Goal: Information Seeking & Learning: Learn about a topic

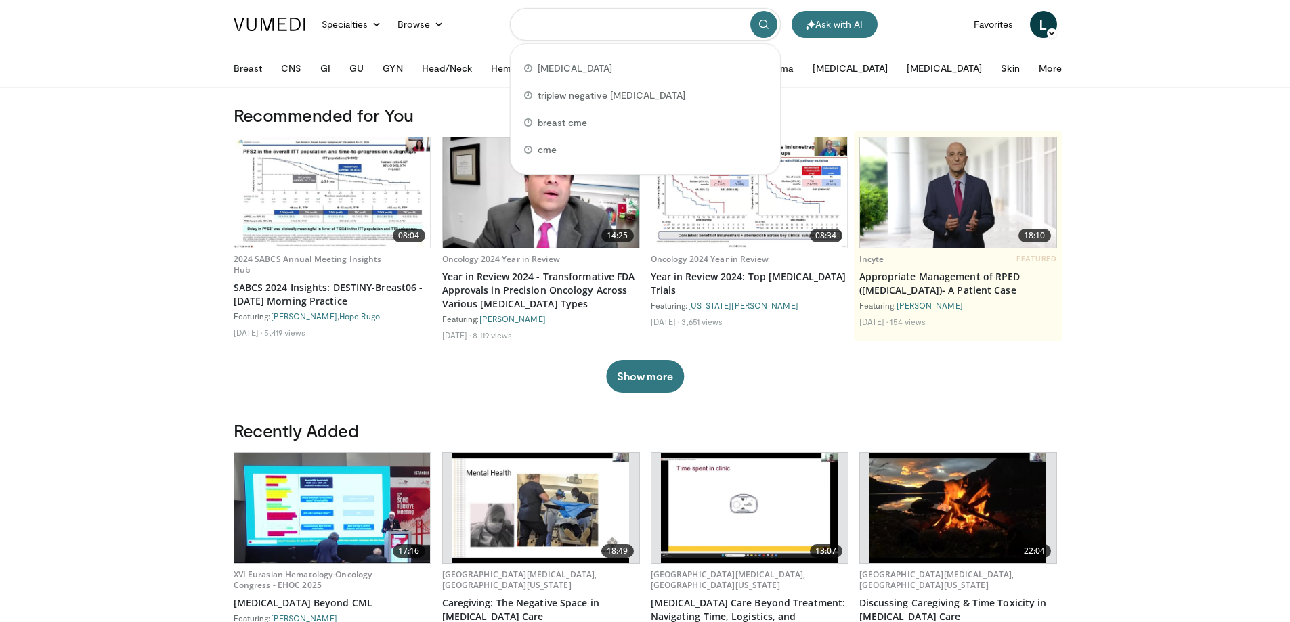
drag, startPoint x: 680, startPoint y: 28, endPoint x: 500, endPoint y: 36, distance: 179.6
click at [500, 36] on nav "Ask with AI Specialties Adult & Family Medicine Allergy, Asthma, Immunology Ane…" at bounding box center [645, 24] width 840 height 49
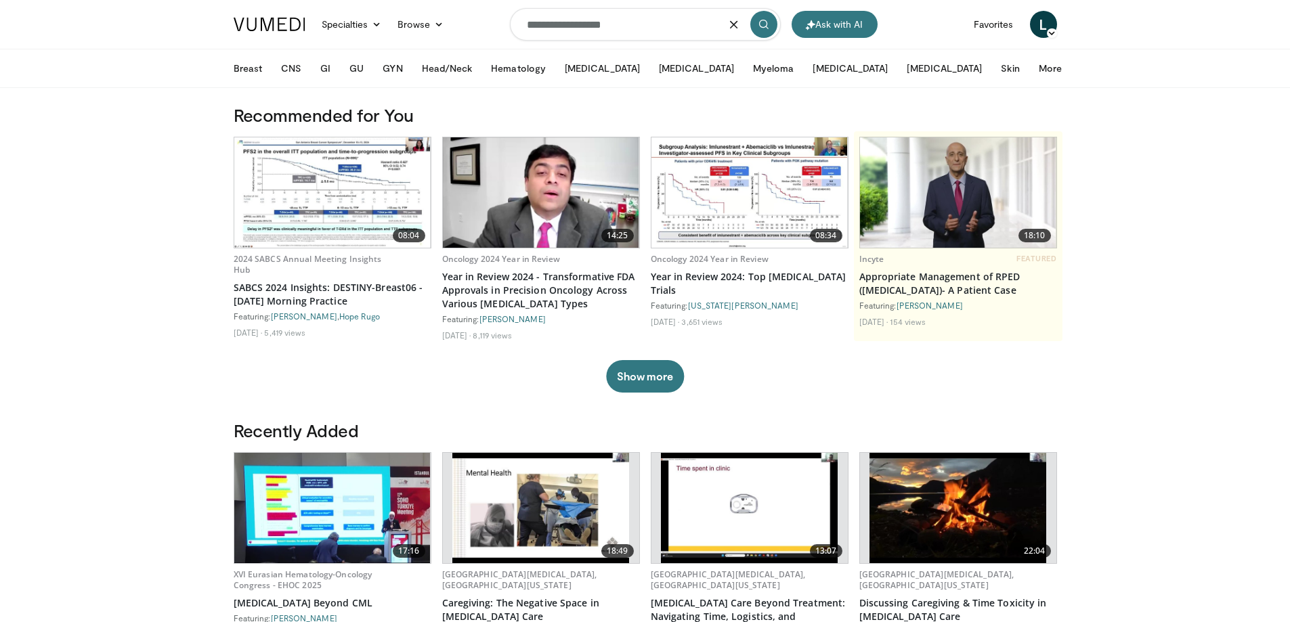
type input "**********"
click at [766, 16] on button "submit" at bounding box center [763, 24] width 27 height 27
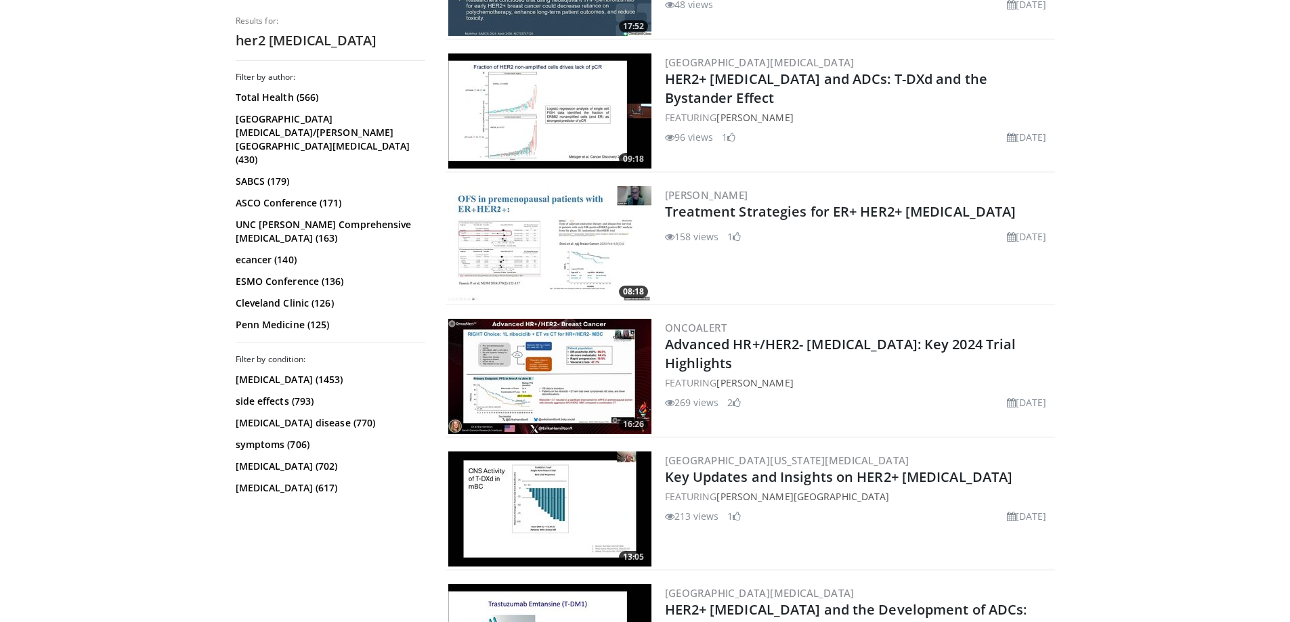
scroll to position [813, 0]
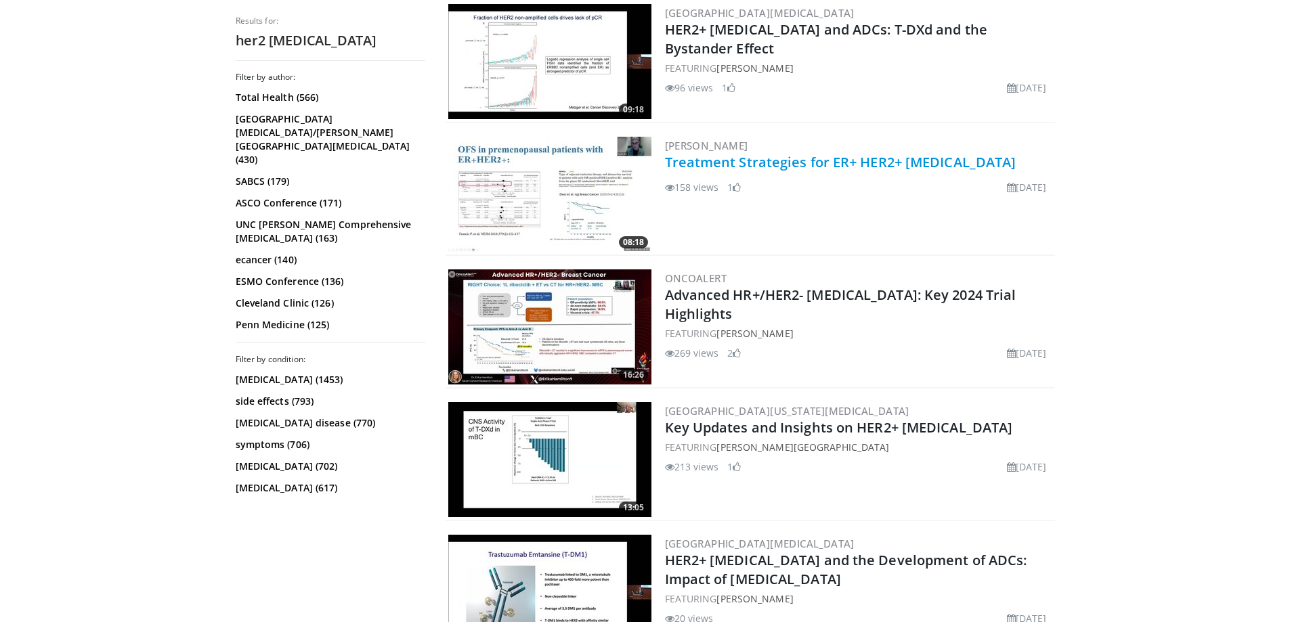
click at [796, 160] on link "Treatment Strategies for ER+ HER2+ [MEDICAL_DATA]" at bounding box center [840, 162] width 351 height 18
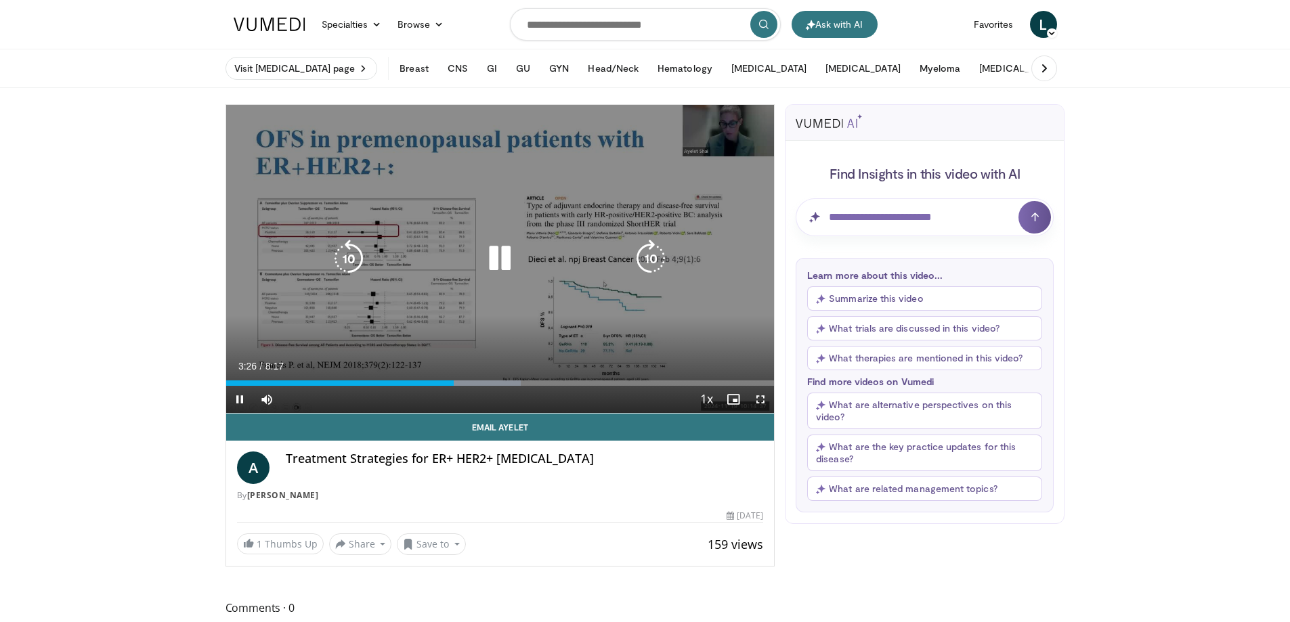
click at [502, 264] on icon "Video Player" at bounding box center [500, 259] width 38 height 38
click at [496, 249] on icon "Video Player" at bounding box center [500, 259] width 38 height 38
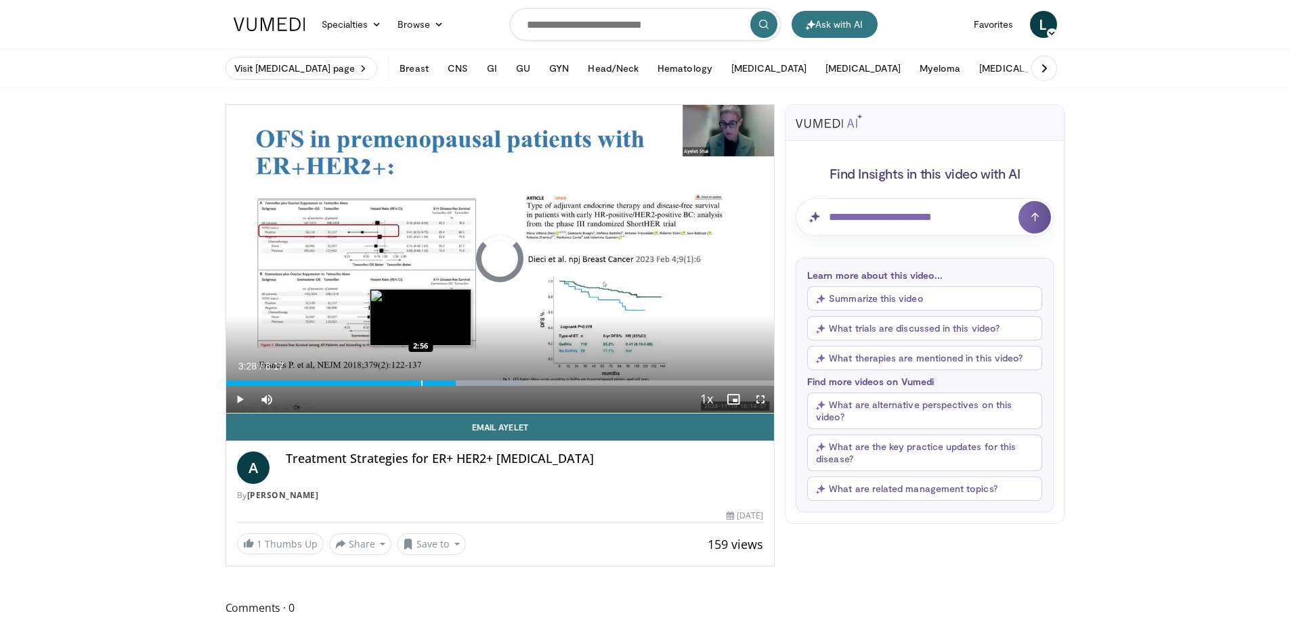
click at [421, 383] on div "Progress Bar" at bounding box center [421, 383] width 1 height 5
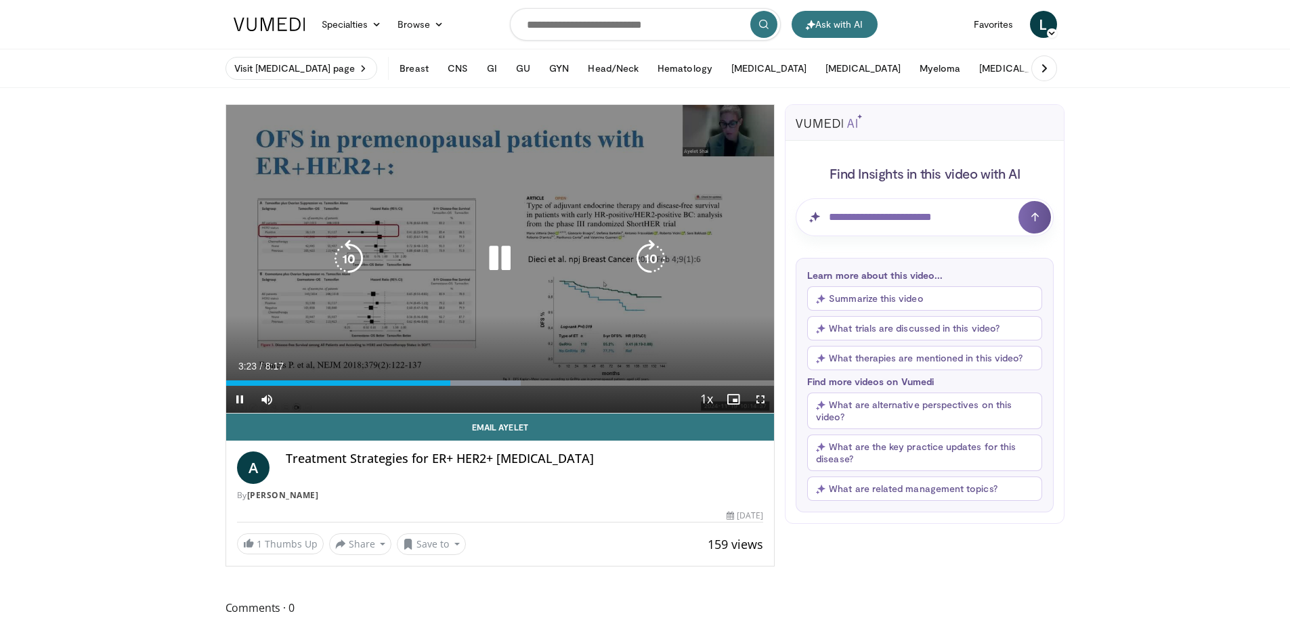
drag, startPoint x: 236, startPoint y: 185, endPoint x: 490, endPoint y: 214, distance: 255.6
click at [490, 214] on div "10 seconds Tap to unmute" at bounding box center [500, 259] width 548 height 308
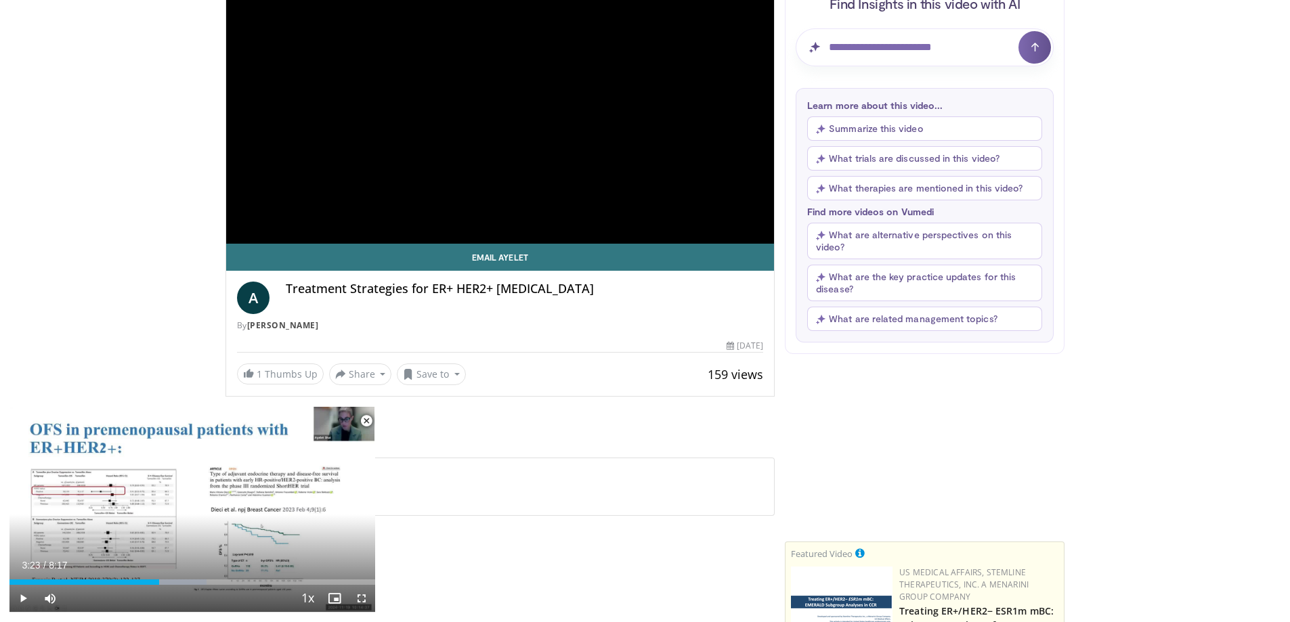
scroll to position [203, 0]
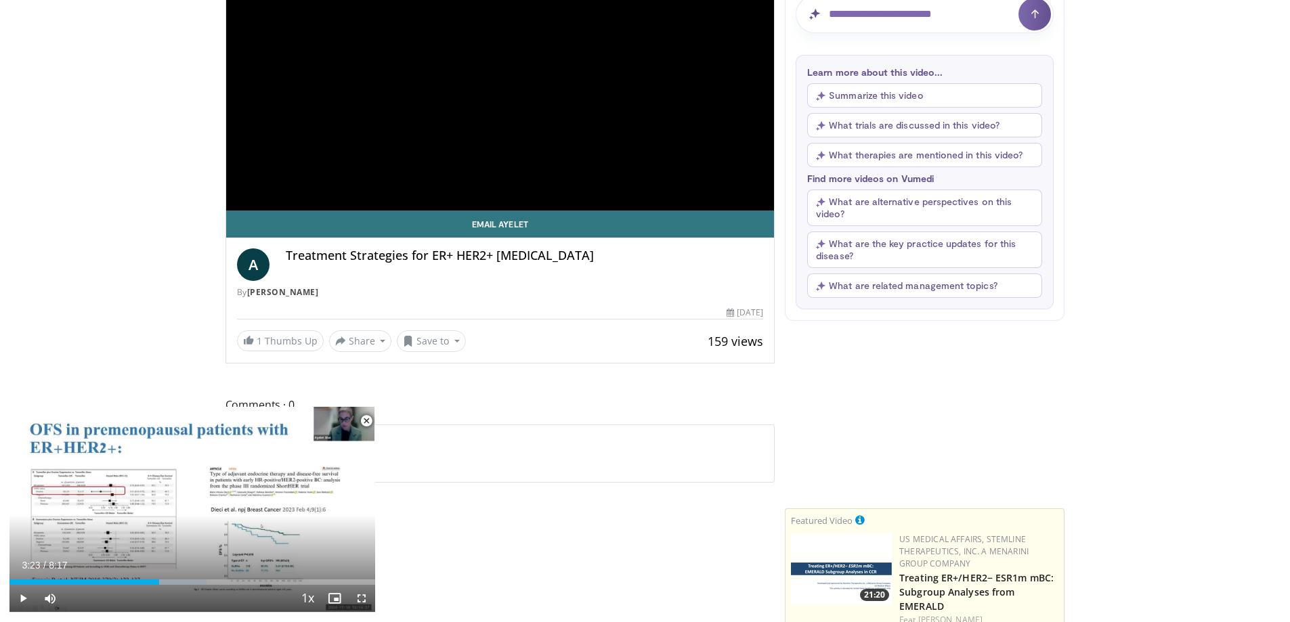
click at [574, 45] on div "**********" at bounding box center [500, 56] width 548 height 309
click at [484, 172] on div "**********" at bounding box center [500, 56] width 548 height 309
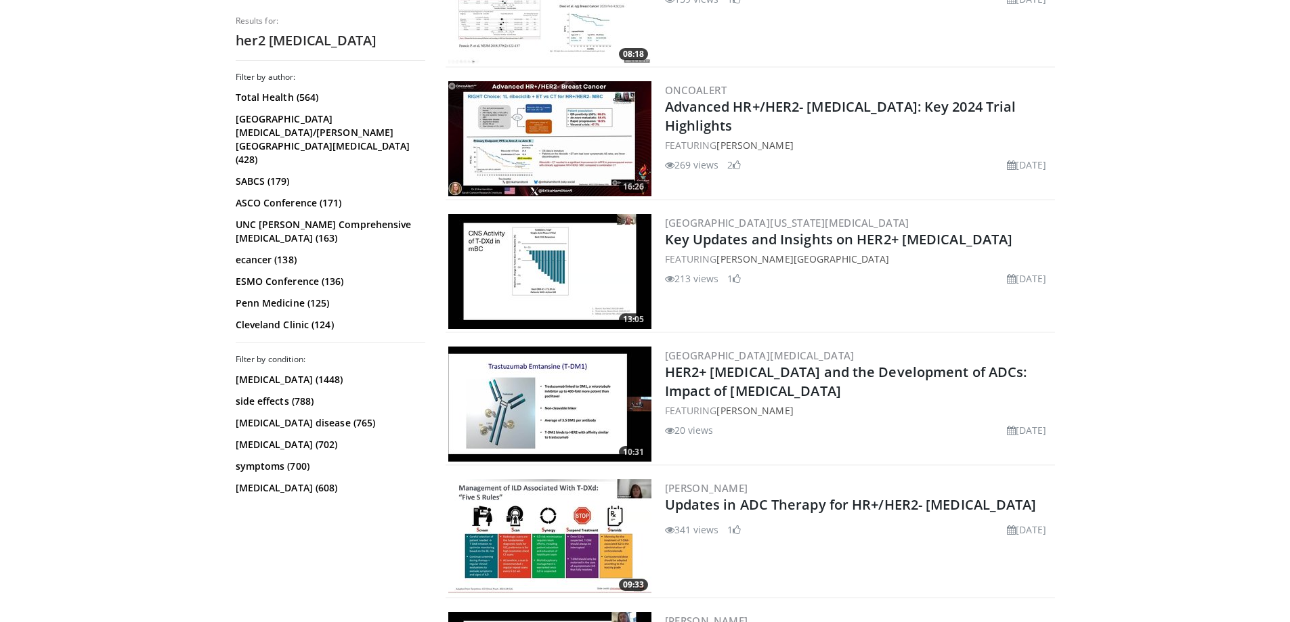
scroll to position [1016, 0]
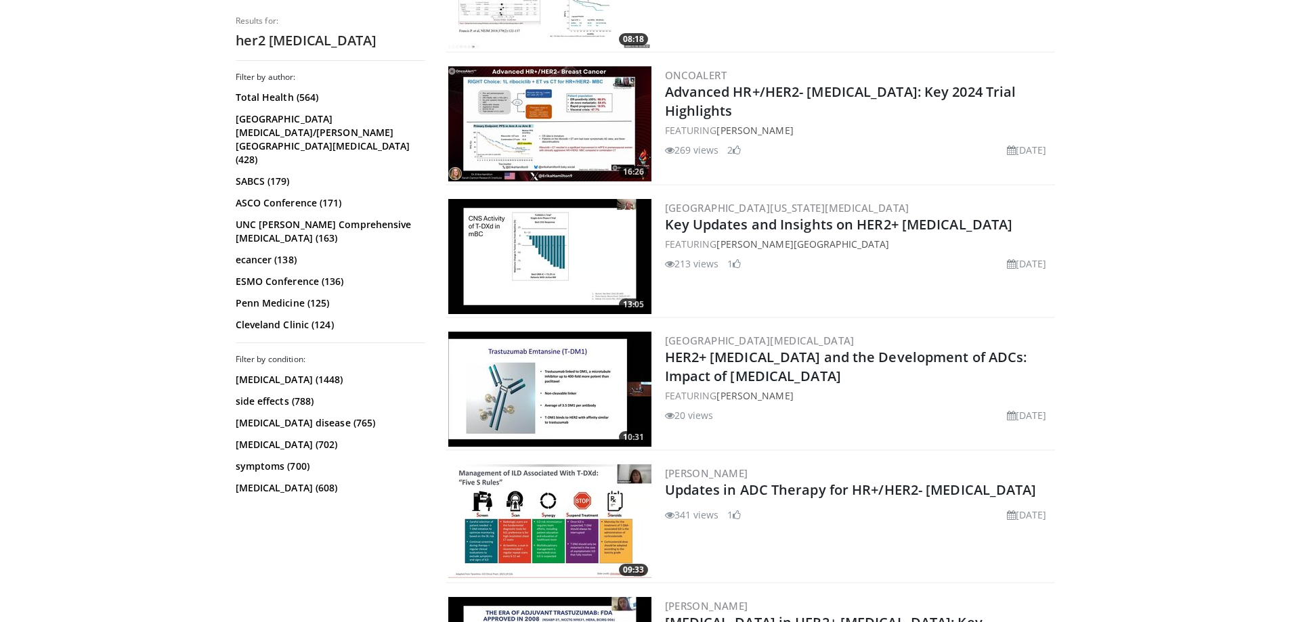
click at [555, 253] on img at bounding box center [549, 256] width 203 height 115
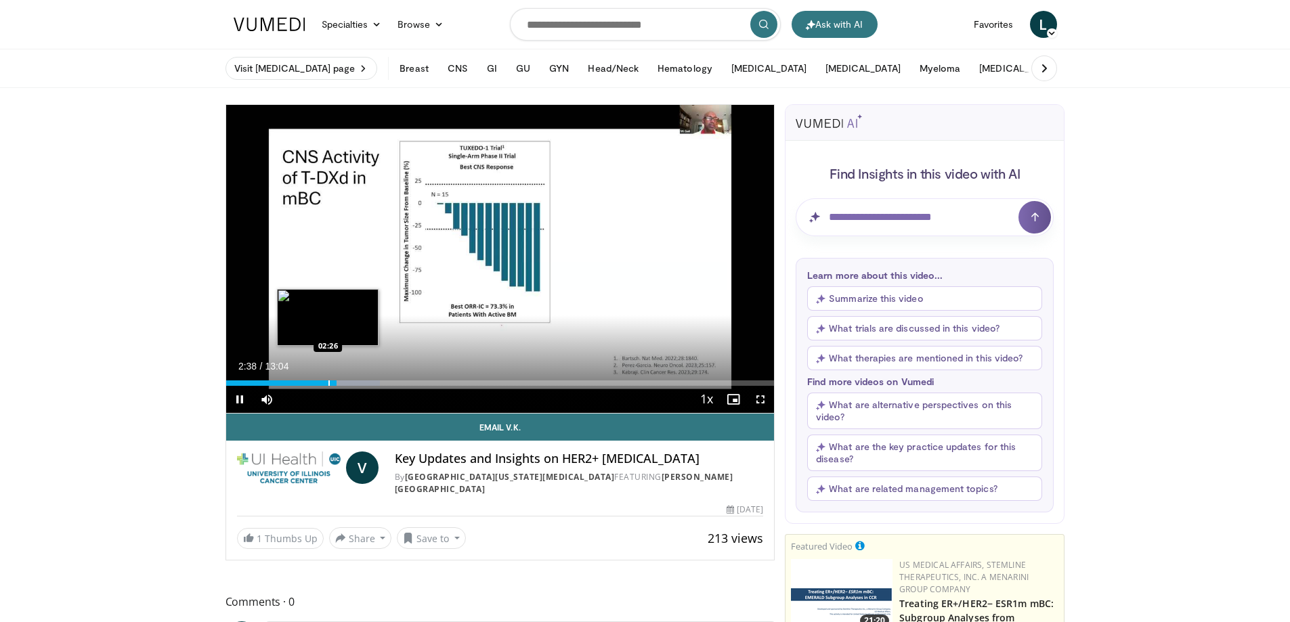
click at [328, 381] on div "Progress Bar" at bounding box center [328, 383] width 1 height 5
click at [325, 381] on div "Progress Bar" at bounding box center [325, 383] width 1 height 5
click at [321, 383] on div "Progress Bar" at bounding box center [321, 383] width 1 height 5
click at [310, 383] on div "Progress Bar" at bounding box center [310, 383] width 1 height 5
click at [306, 384] on video-js "**********" at bounding box center [500, 259] width 548 height 309
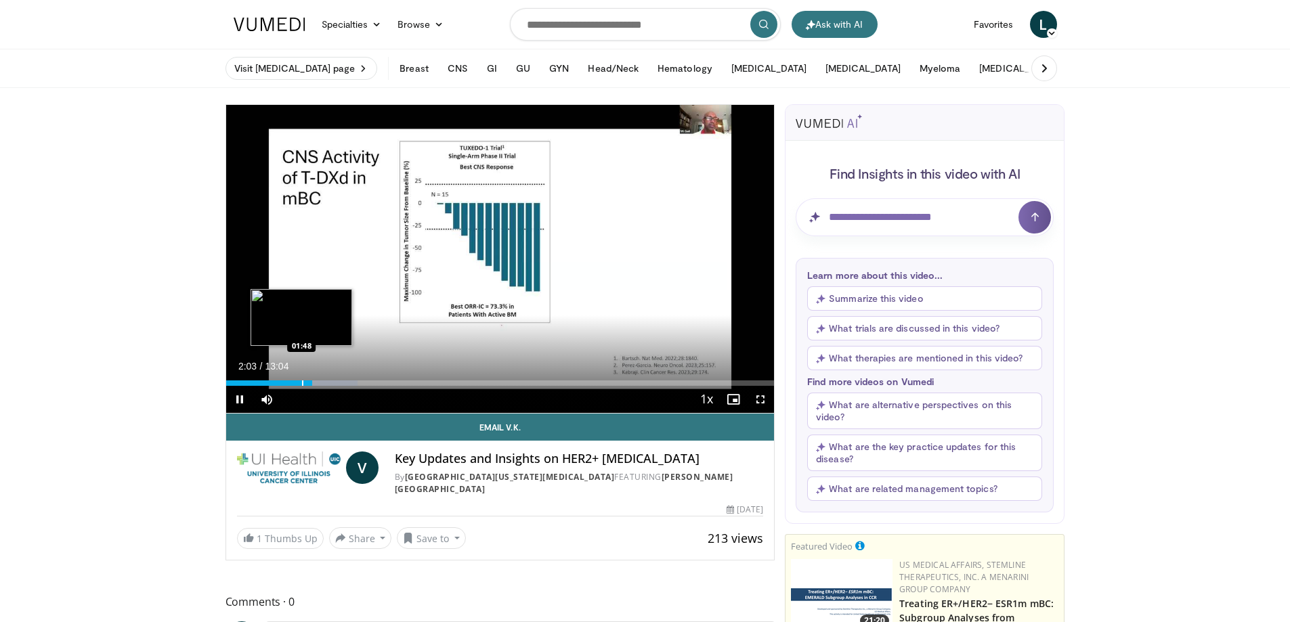
click at [302, 385] on div "Progress Bar" at bounding box center [302, 383] width 1 height 5
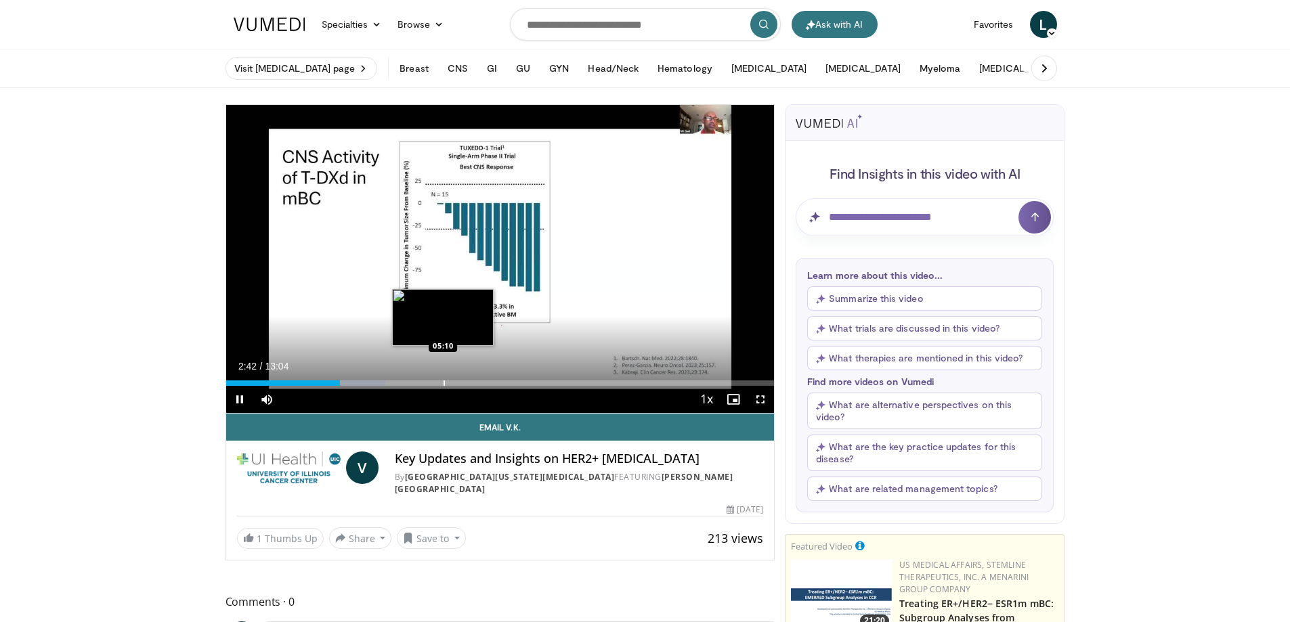
click at [442, 376] on div "Loaded : 29.07% 02:43 05:10" at bounding box center [500, 379] width 548 height 13
click at [428, 379] on div "Loaded : 45.51% 04:49 04:49" at bounding box center [500, 379] width 548 height 13
click at [389, 389] on div "Current Time 4:50 / Duration 13:04 Pause Skip Backward Skip Forward Mute Loaded…" at bounding box center [500, 399] width 548 height 27
click at [369, 387] on div "Current Time 4:51 / Duration 13:04 Pause Skip Backward Skip Forward Mute Loaded…" at bounding box center [500, 399] width 548 height 27
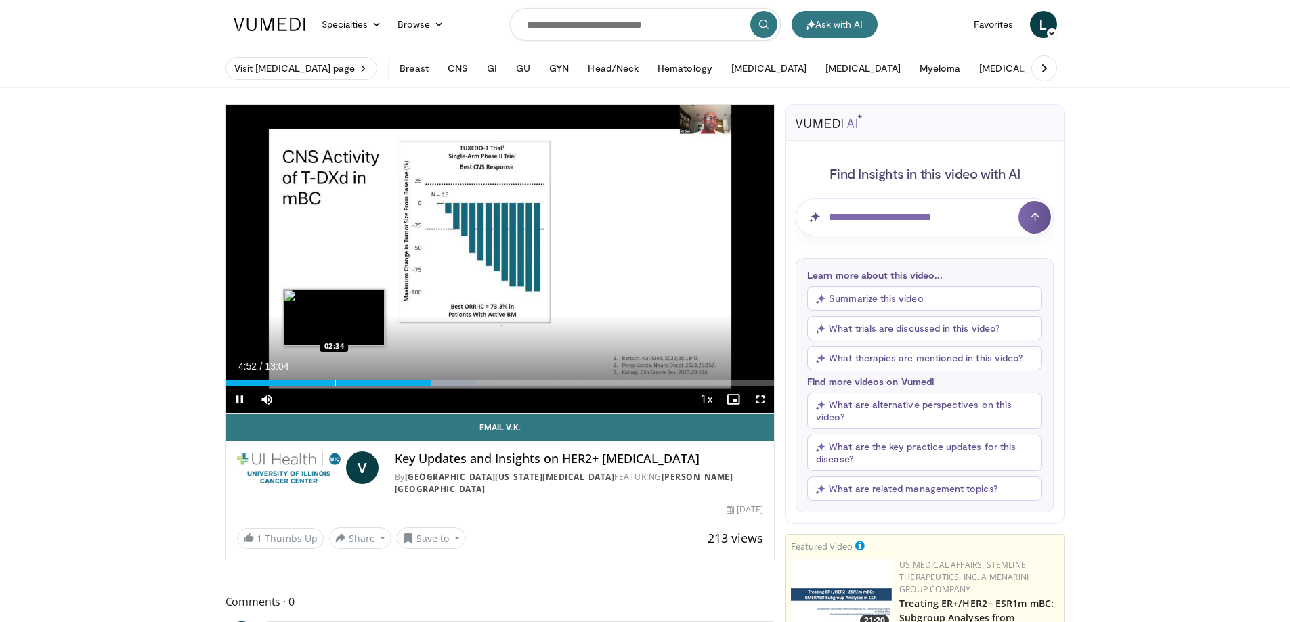
click at [334, 383] on div "Progress Bar" at bounding box center [334, 383] width 1 height 5
click at [325, 387] on div "Current Time 2:33 / Duration 13:04 Pause Skip Backward Skip Forward Mute Loaded…" at bounding box center [500, 399] width 548 height 27
click at [318, 383] on div "Progress Bar" at bounding box center [318, 383] width 1 height 5
click at [307, 383] on div "Progress Bar" at bounding box center [307, 383] width 1 height 5
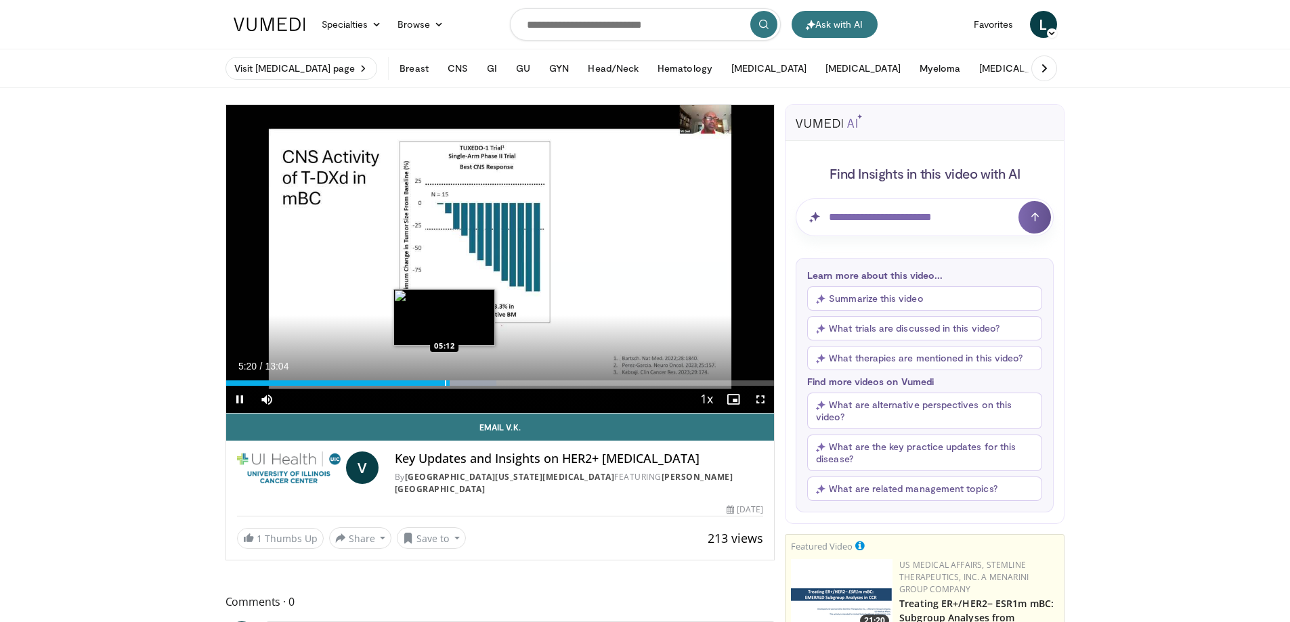
click at [442, 383] on div "Loaded : 49.30% 05:20 05:12" at bounding box center [500, 383] width 548 height 5
click at [431, 379] on div "Loaded : 49.30% 05:13 04:53" at bounding box center [500, 379] width 548 height 13
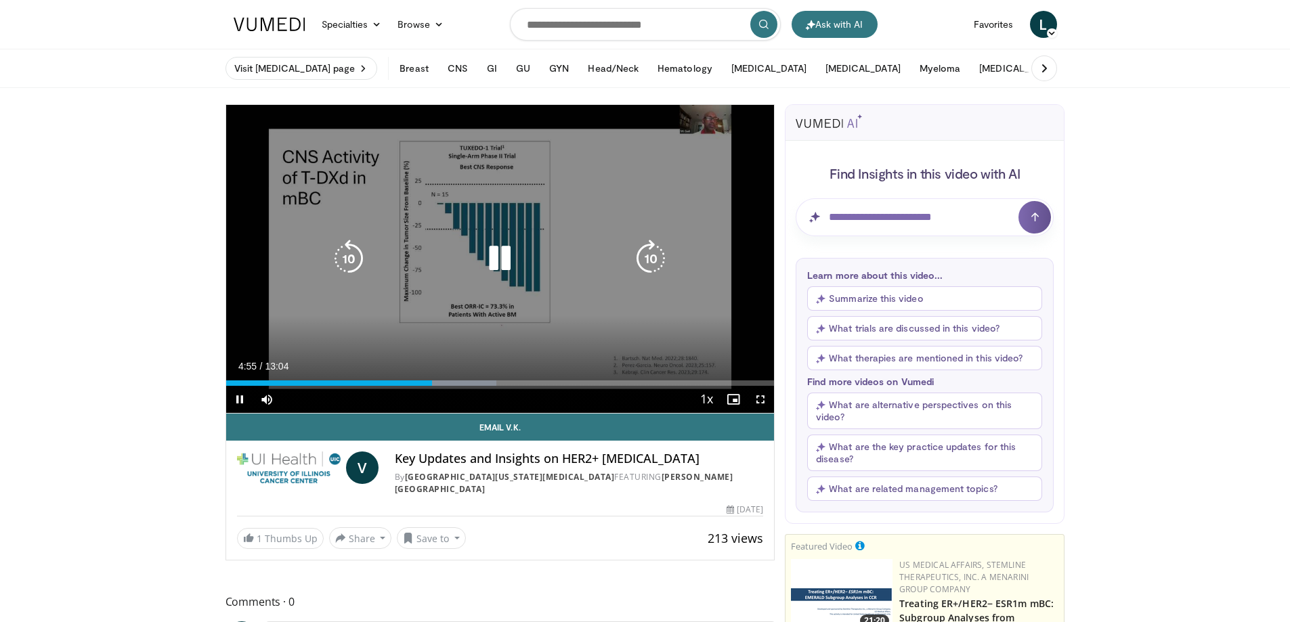
click at [473, 311] on div "10 seconds Tap to unmute" at bounding box center [500, 259] width 548 height 308
click at [498, 278] on div "10 seconds Tap to unmute" at bounding box center [500, 259] width 548 height 308
click at [460, 292] on div "10 seconds Tap to unmute" at bounding box center [500, 259] width 548 height 308
click at [502, 256] on icon "Video Player" at bounding box center [500, 259] width 38 height 38
click at [494, 264] on icon "Video Player" at bounding box center [500, 259] width 38 height 38
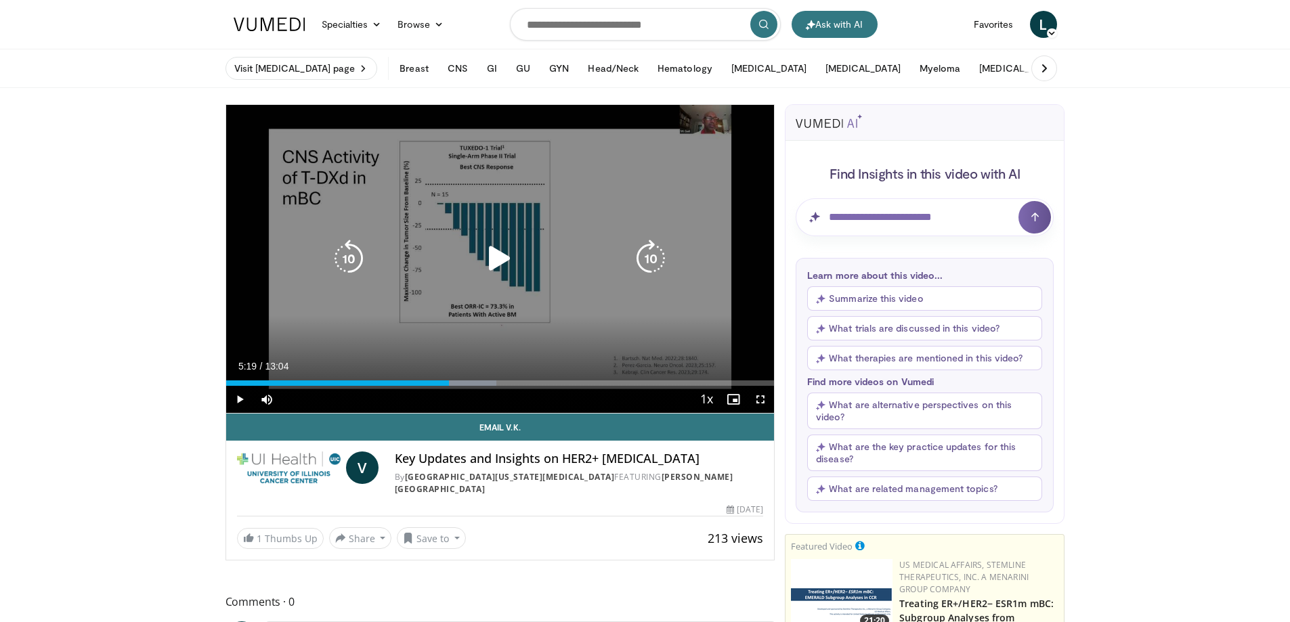
click at [491, 254] on icon "Video Player" at bounding box center [500, 259] width 38 height 38
click at [288, 220] on div "10 seconds Tap to unmute" at bounding box center [500, 259] width 548 height 308
click at [496, 257] on icon "Video Player" at bounding box center [500, 259] width 38 height 38
click at [499, 269] on icon "Video Player" at bounding box center [500, 259] width 38 height 38
click at [499, 254] on icon "Video Player" at bounding box center [500, 259] width 38 height 38
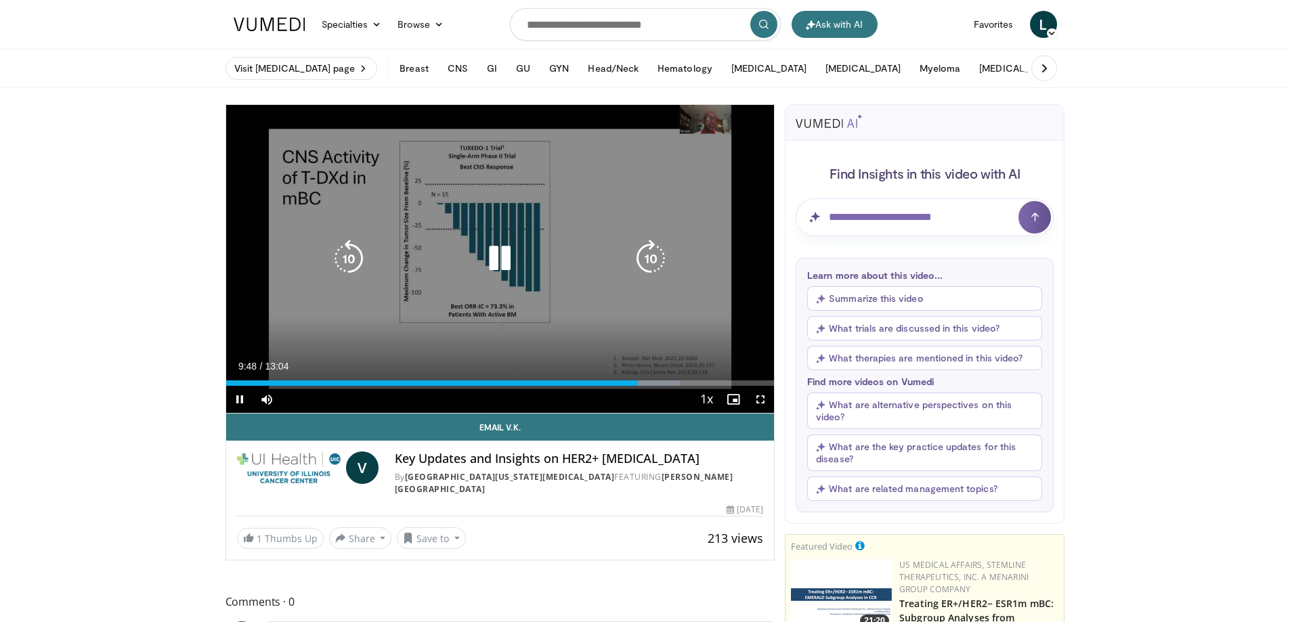
click at [499, 254] on icon "Video Player" at bounding box center [500, 259] width 38 height 38
